Goal: Check status: Check status

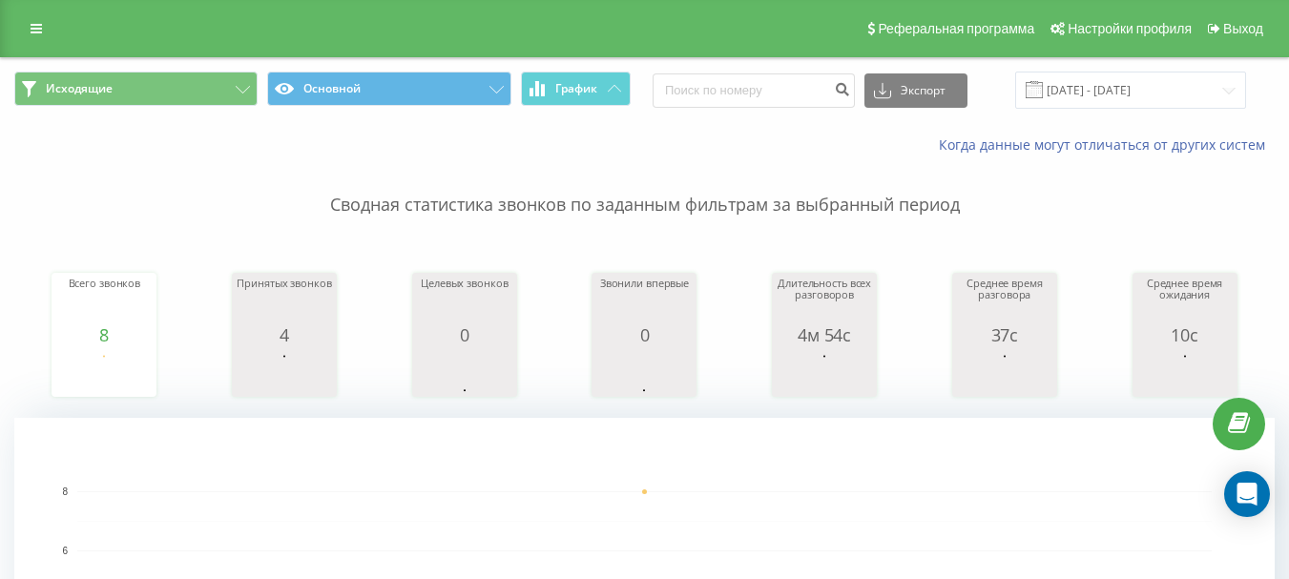
click at [707, 199] on p "Сводная статистика звонков по заданным фильтрам за выбранный период" at bounding box center [644, 186] width 1260 height 63
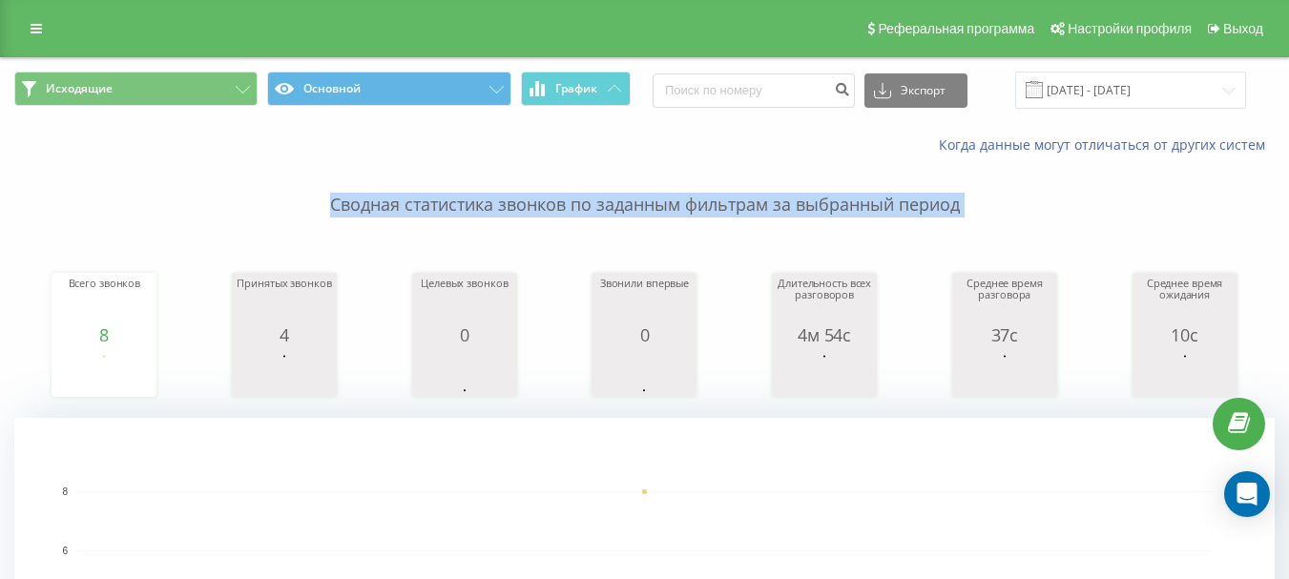
click at [707, 199] on p "Сводная статистика звонков по заданным фильтрам за выбранный период" at bounding box center [644, 186] width 1260 height 63
click at [856, 211] on p "Сводная статистика звонков по заданным фильтрам за выбранный период" at bounding box center [644, 186] width 1260 height 63
drag, startPoint x: 961, startPoint y: 206, endPoint x: 328, endPoint y: 212, distance: 633.4
click at [328, 212] on p "Сводная статистика звонков по заданным фильтрам за выбранный период" at bounding box center [644, 186] width 1260 height 63
click at [351, 204] on p "Сводная статистика звонков по заданным фильтрам за выбранный период" at bounding box center [644, 186] width 1260 height 63
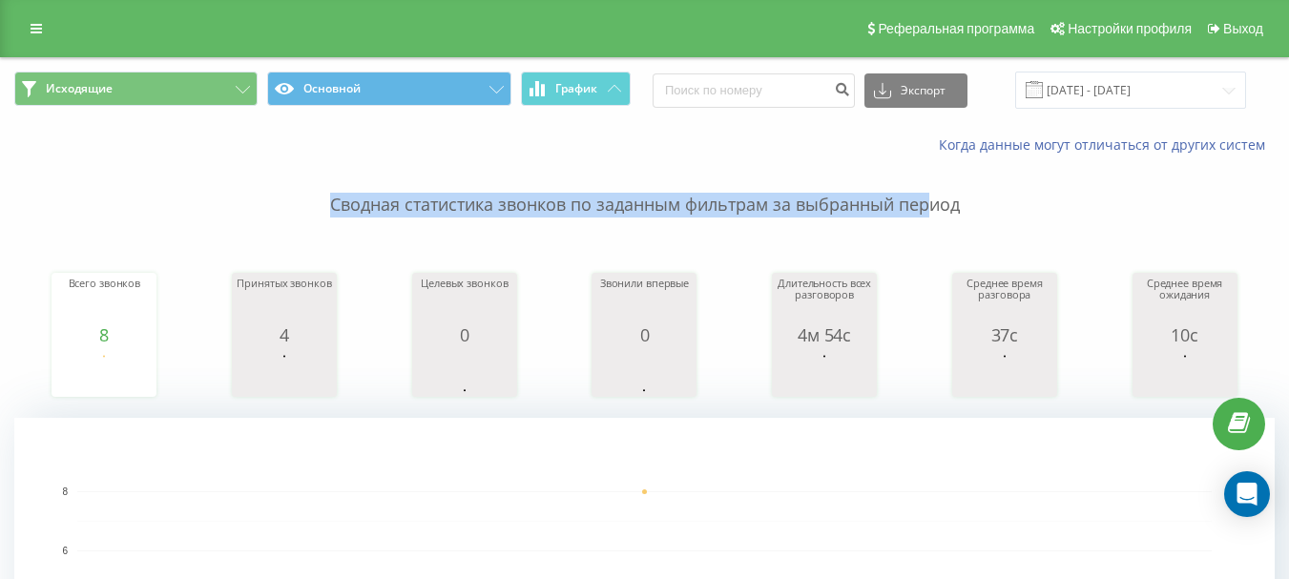
drag, startPoint x: 327, startPoint y: 208, endPoint x: 927, endPoint y: 214, distance: 600.0
click at [927, 214] on p "Сводная статистика звонков по заданным фильтрам за выбранный период" at bounding box center [644, 186] width 1260 height 63
drag, startPoint x: 962, startPoint y: 209, endPoint x: 334, endPoint y: 235, distance: 629.1
click at [343, 219] on div "Сводная статистика звонков по заданным фильтрам за выбранный период Всего звонк…" at bounding box center [644, 477] width 1260 height 645
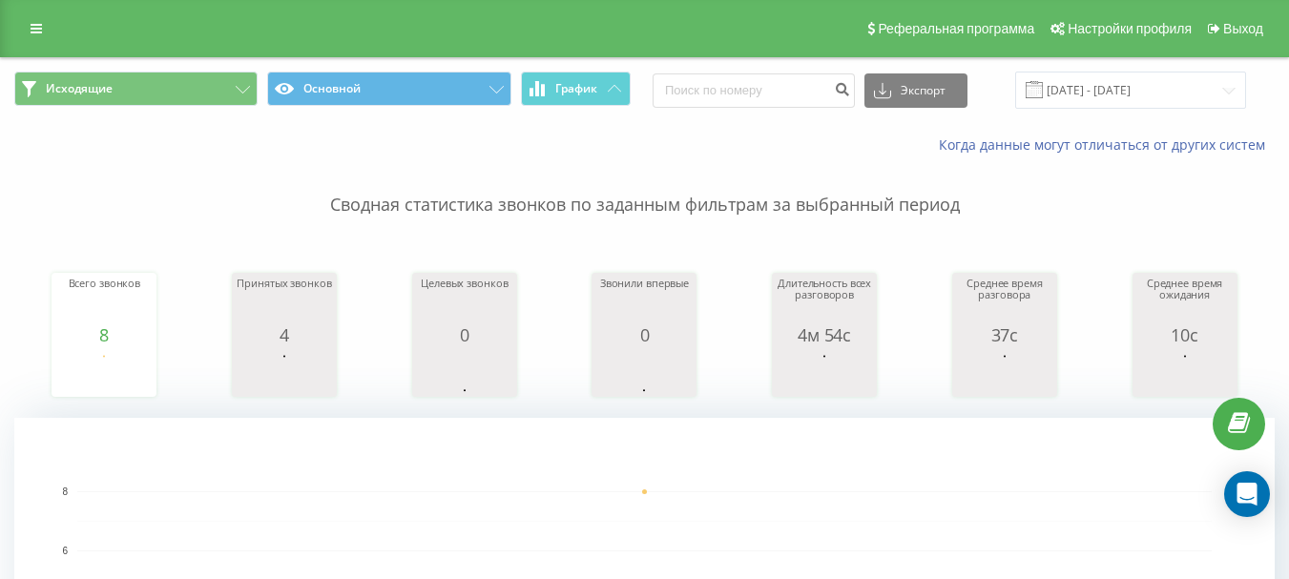
click at [337, 212] on p "Сводная статистика звонков по заданным фильтрам за выбранный период" at bounding box center [644, 186] width 1260 height 63
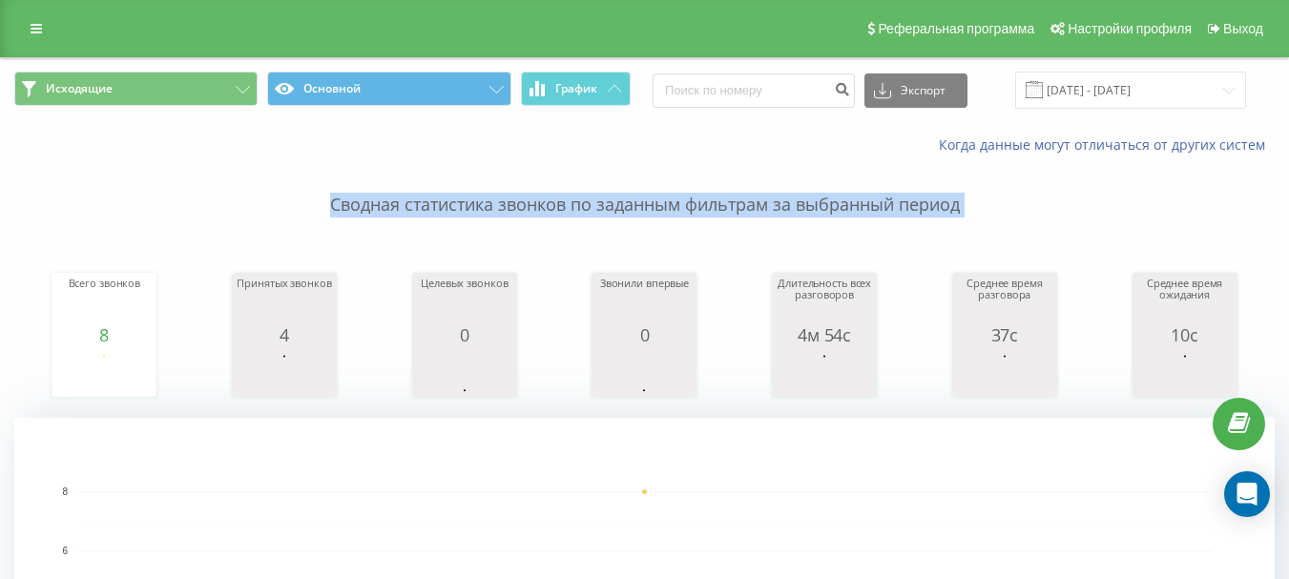
click at [337, 212] on p "Сводная статистика звонков по заданным фильтрам за выбранный период" at bounding box center [644, 186] width 1260 height 63
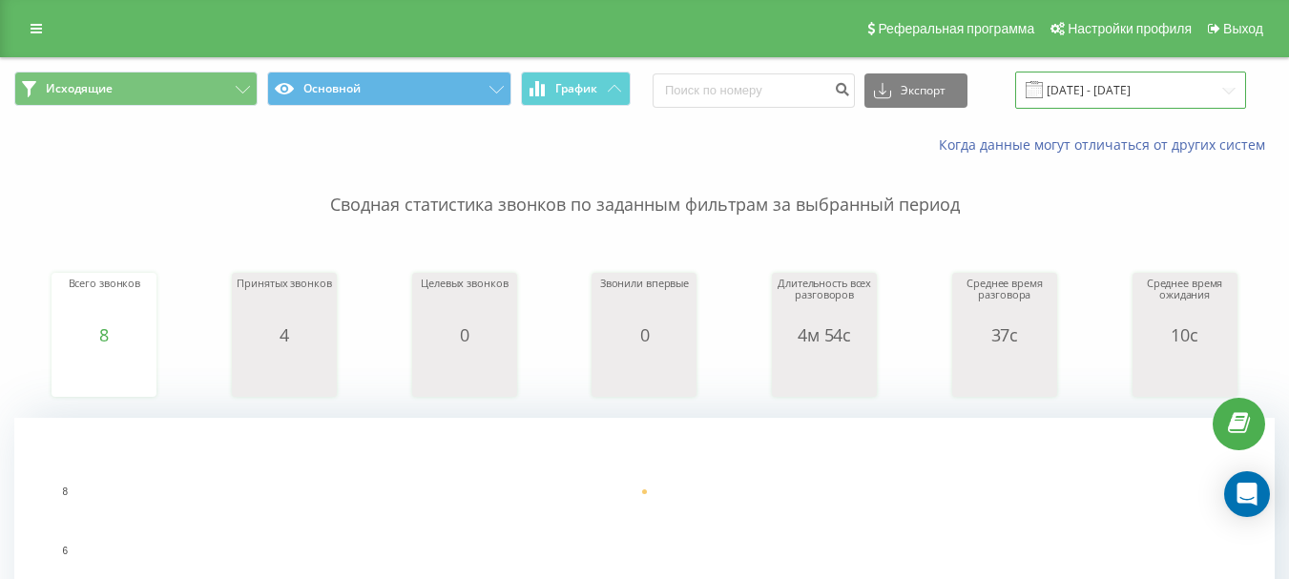
click at [1143, 90] on input "[DATE] - [DATE]" at bounding box center [1130, 90] width 231 height 37
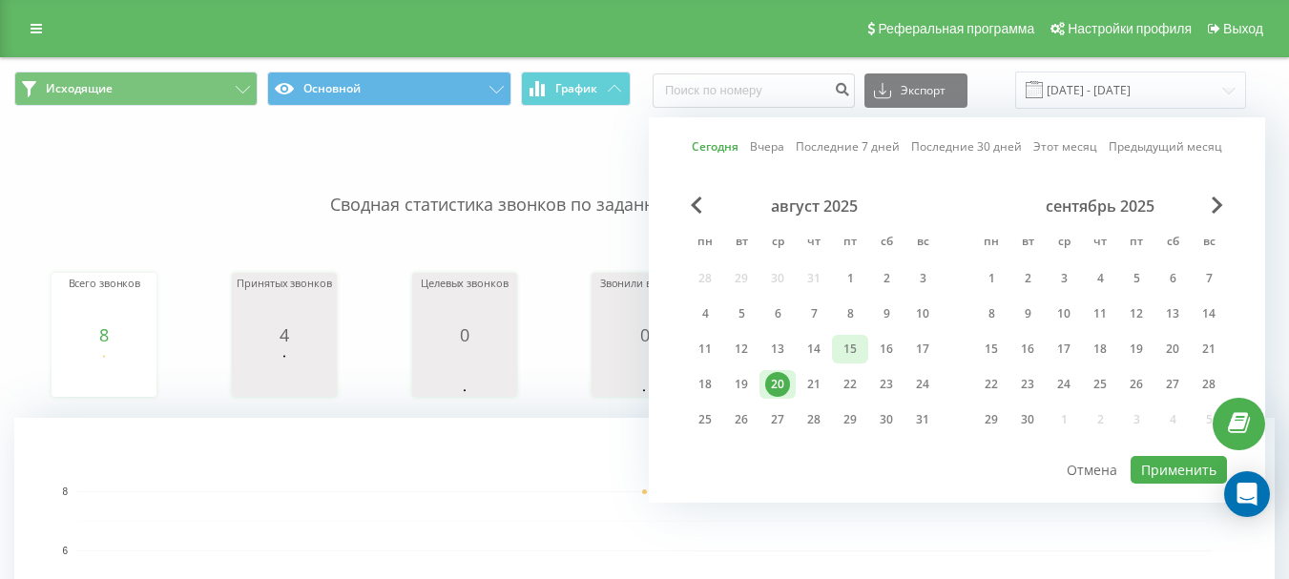
click at [855, 354] on div "15" at bounding box center [849, 349] width 25 height 25
click at [774, 388] on div "20" at bounding box center [777, 384] width 25 height 25
click at [1150, 475] on button "Применить" at bounding box center [1178, 470] width 96 height 28
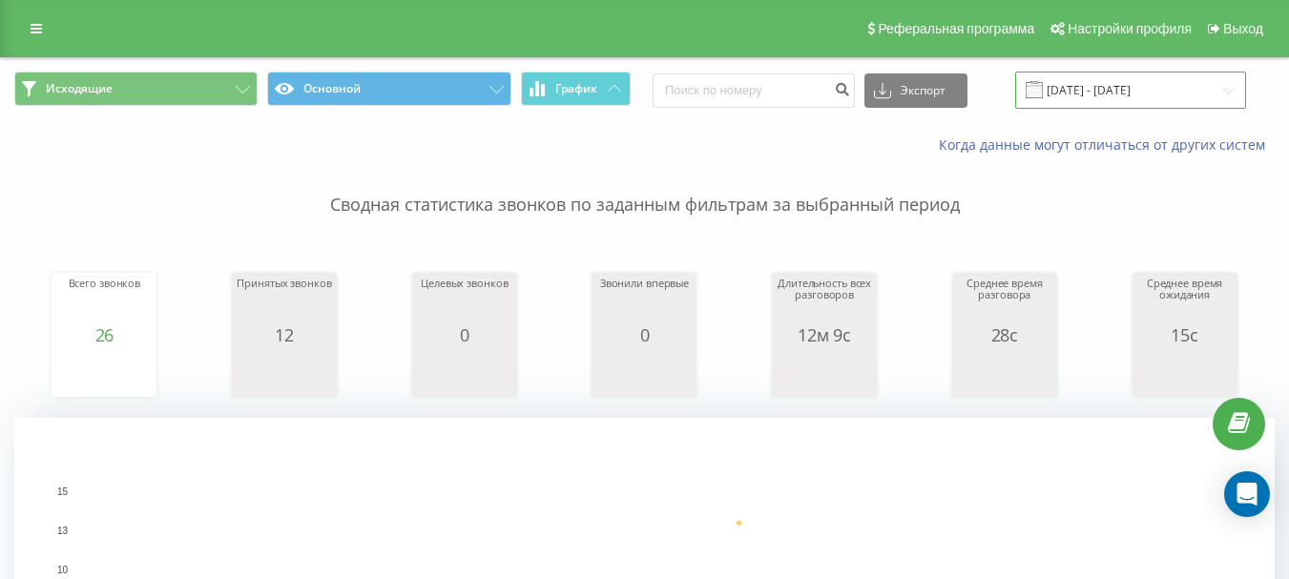
click at [1126, 99] on input "[DATE] - [DATE]" at bounding box center [1130, 90] width 231 height 37
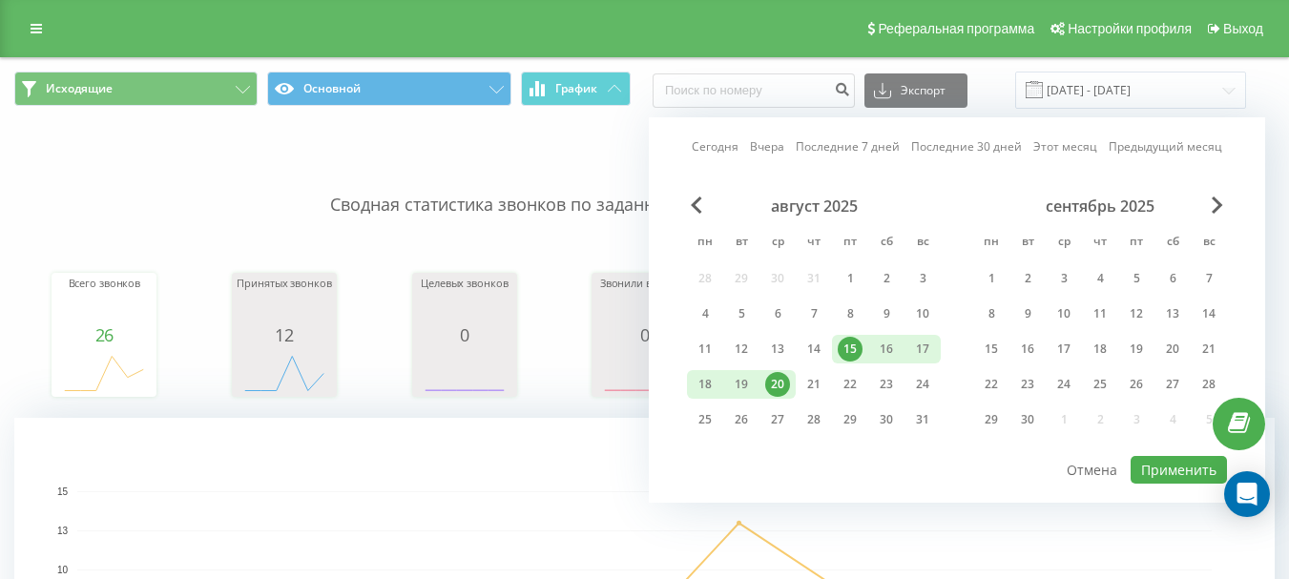
click at [781, 385] on div "20" at bounding box center [777, 384] width 25 height 25
click at [1182, 460] on button "Применить" at bounding box center [1178, 470] width 96 height 28
type input "[DATE] - [DATE]"
